Goal: Task Accomplishment & Management: Manage account settings

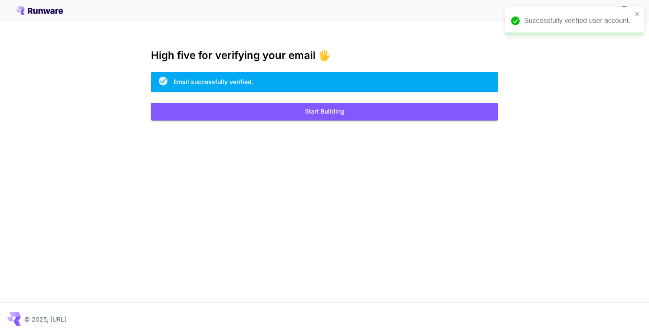
click at [50, 15] on div "Kick off with ~1000 free images! 🎈" at bounding box center [324, 11] width 616 height 18
click at [50, 11] on icon at bounding box center [39, 11] width 47 height 9
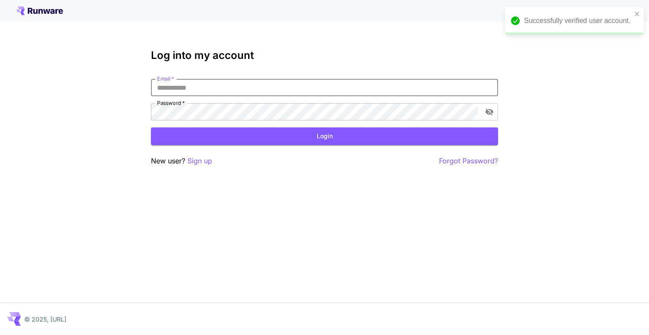
click at [245, 88] on input "Email   *" at bounding box center [324, 87] width 347 height 17
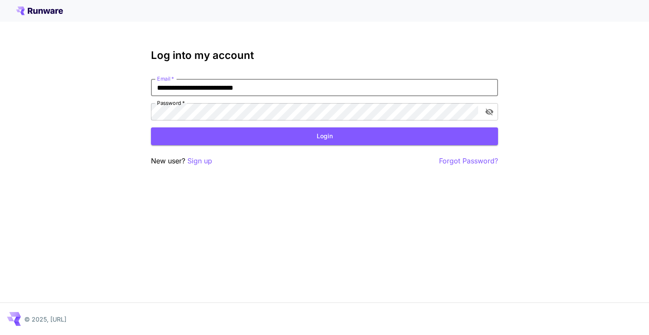
type input "**********"
click at [225, 102] on div "**********" at bounding box center [324, 100] width 347 height 42
click at [497, 114] on div "Password   *" at bounding box center [324, 111] width 347 height 17
click at [493, 110] on icon "toggle password visibility" at bounding box center [489, 112] width 9 height 9
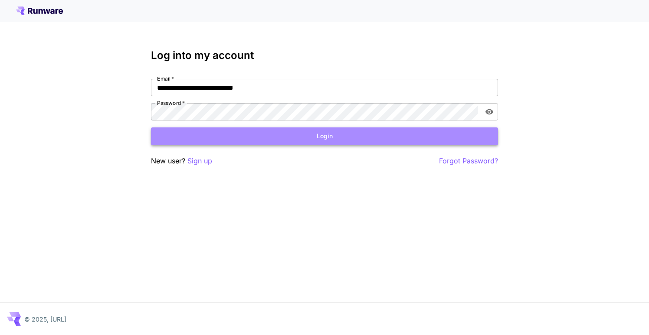
click at [368, 134] on button "Login" at bounding box center [324, 137] width 347 height 18
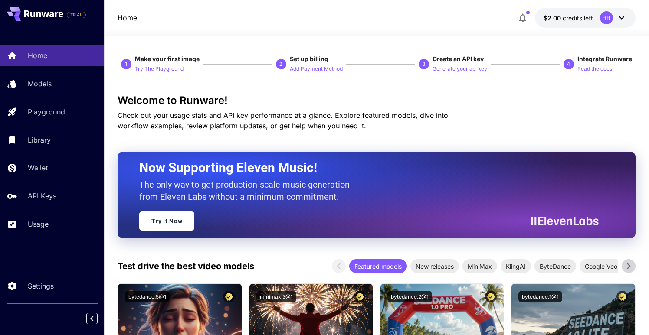
click at [569, 19] on span "credits left" at bounding box center [578, 17] width 30 height 7
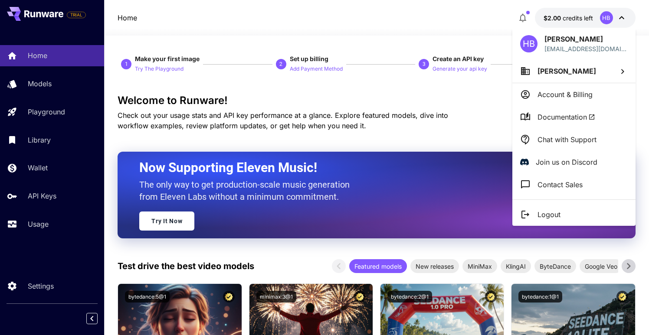
click at [534, 104] on li "Account & Billing" at bounding box center [573, 94] width 123 height 23
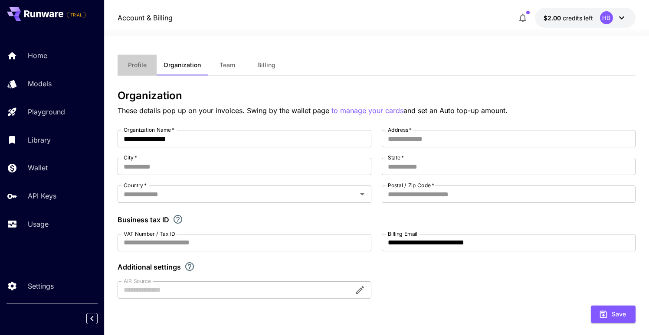
click at [143, 70] on button "Profile" at bounding box center [137, 65] width 39 height 21
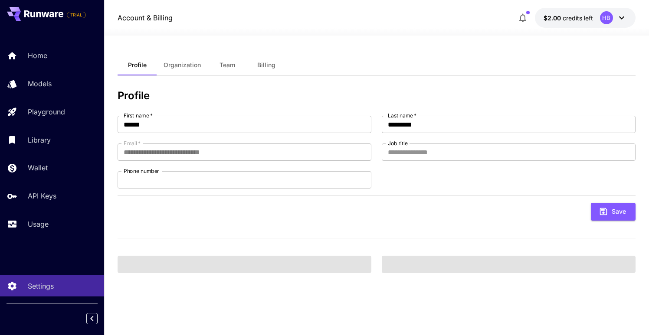
click at [258, 75] on button "Billing" at bounding box center [266, 65] width 39 height 21
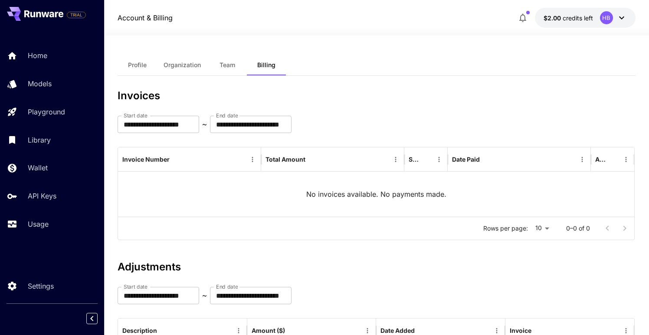
click at [564, 9] on button "$2.00 credits left HB" at bounding box center [585, 18] width 101 height 20
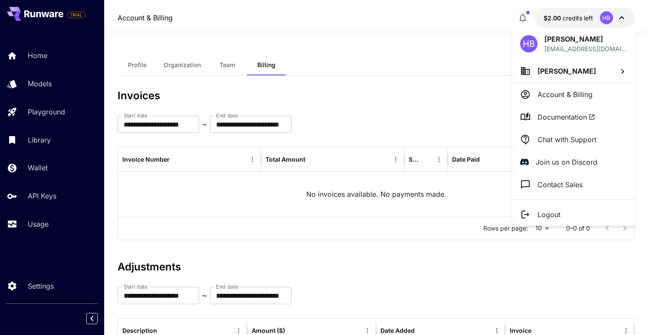
click at [354, 39] on div at bounding box center [324, 167] width 649 height 335
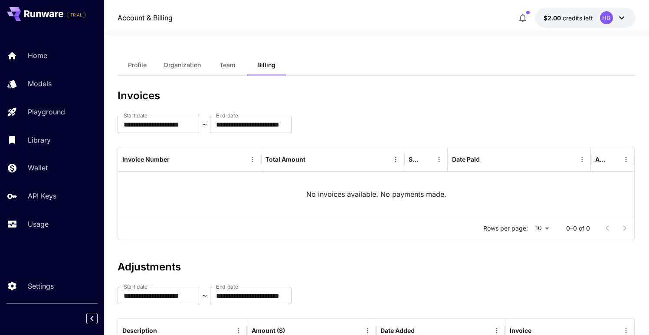
click at [141, 62] on span "Profile" at bounding box center [137, 65] width 19 height 8
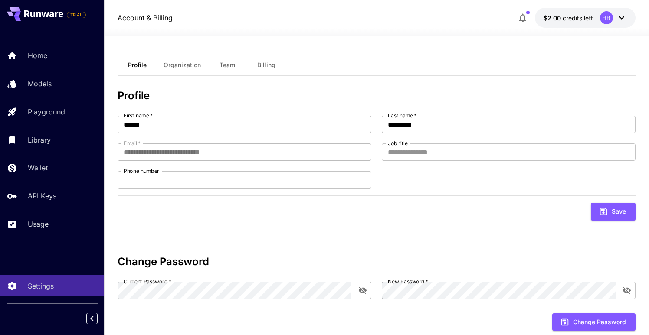
scroll to position [22, 0]
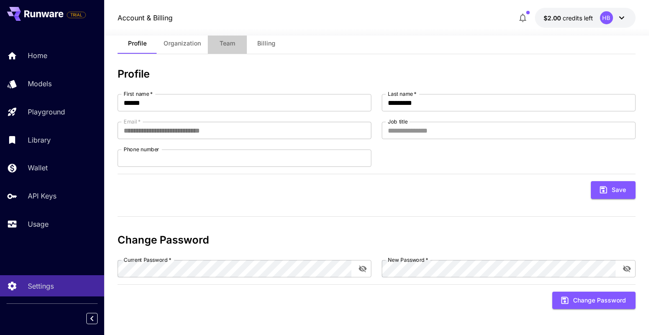
click at [227, 43] on span "Team" at bounding box center [227, 43] width 16 height 8
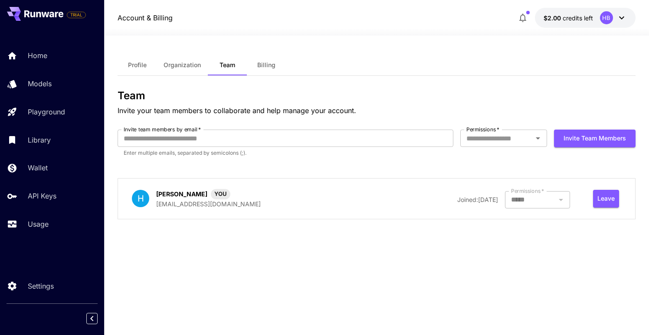
click at [264, 61] on span "Billing" at bounding box center [266, 65] width 18 height 8
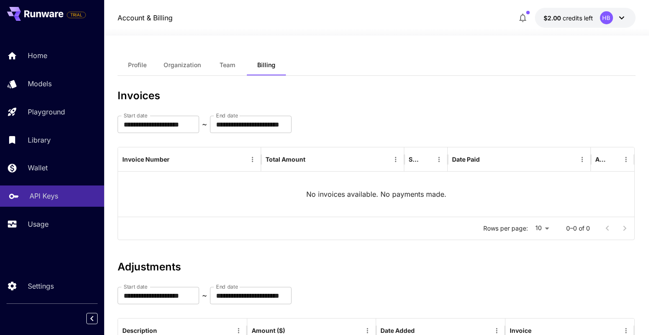
click at [34, 203] on link "API Keys" at bounding box center [52, 196] width 104 height 21
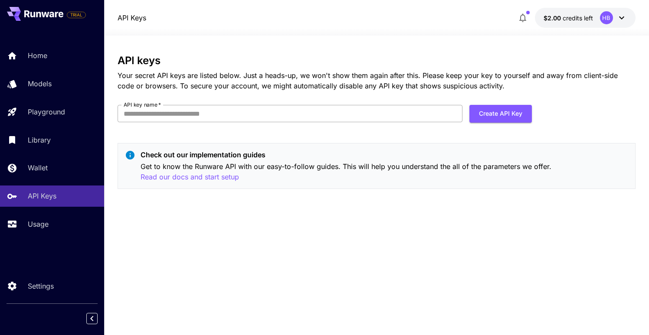
click at [233, 115] on input "API key name   *" at bounding box center [290, 113] width 345 height 17
click at [491, 115] on button "Create API Key" at bounding box center [500, 114] width 62 height 18
click at [304, 117] on input "API key name   *" at bounding box center [290, 113] width 345 height 17
type input "*****"
click at [517, 124] on form "API key name   * ***** API key name   * Create API Key" at bounding box center [325, 117] width 414 height 24
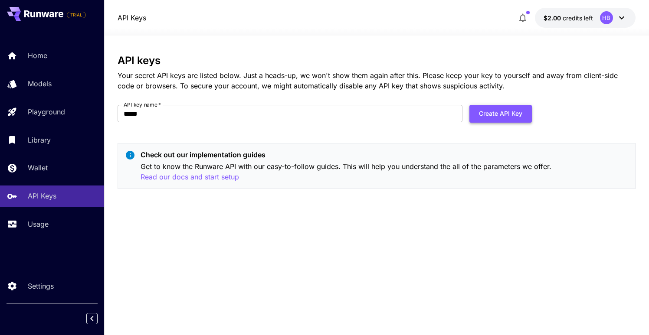
click at [506, 111] on button "Create API Key" at bounding box center [500, 114] width 62 height 18
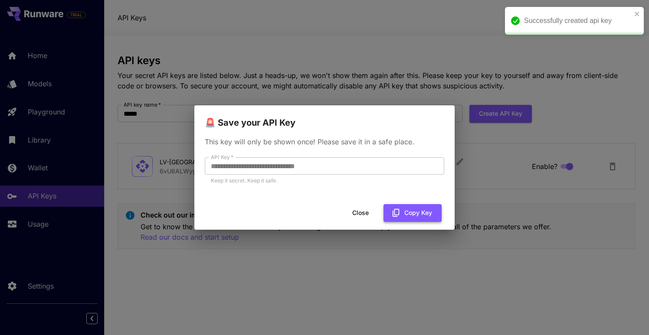
click at [421, 211] on button "Copy Key" at bounding box center [412, 213] width 58 height 18
